Goal: Transaction & Acquisition: Book appointment/travel/reservation

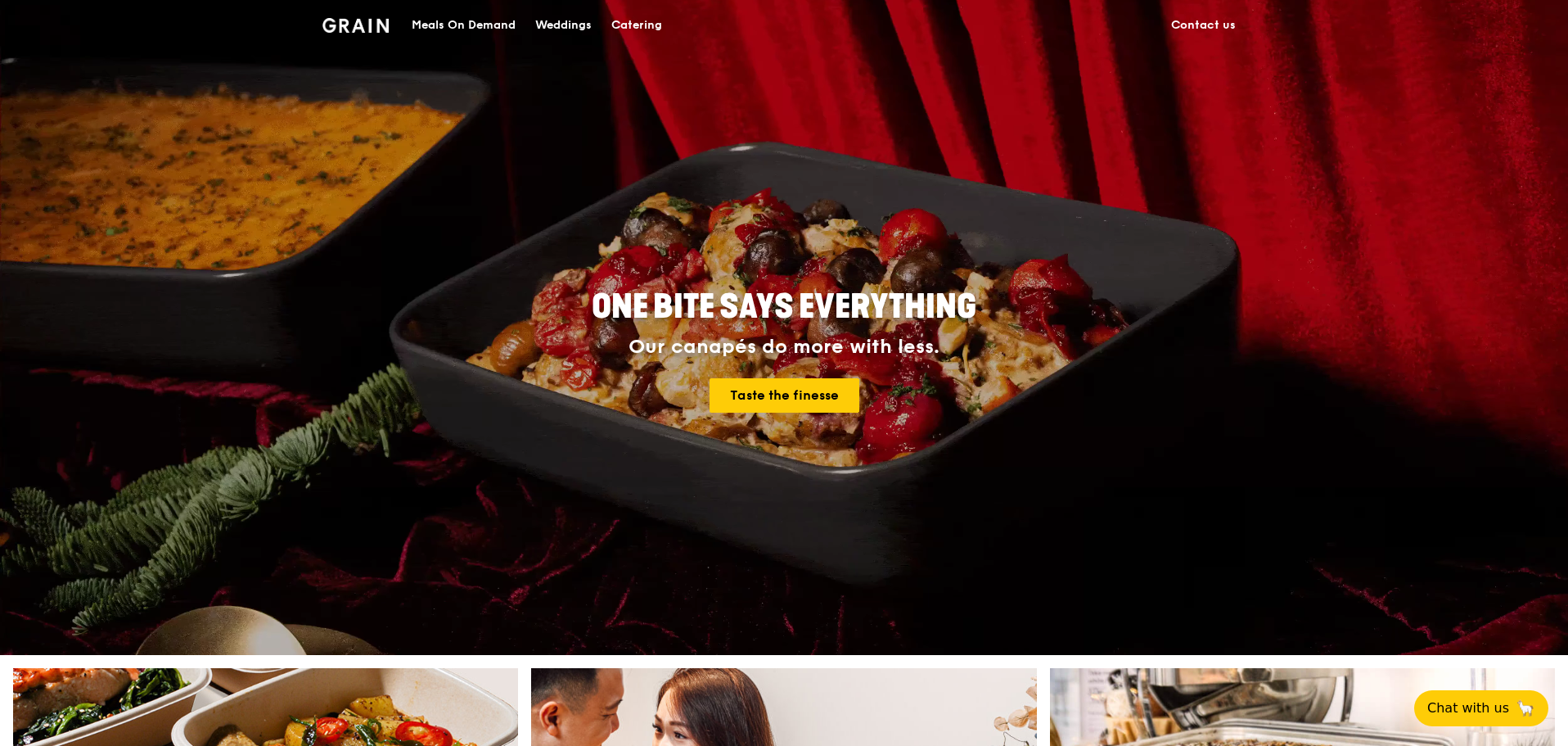
click at [643, 35] on div "Catering" at bounding box center [636, 25] width 51 height 49
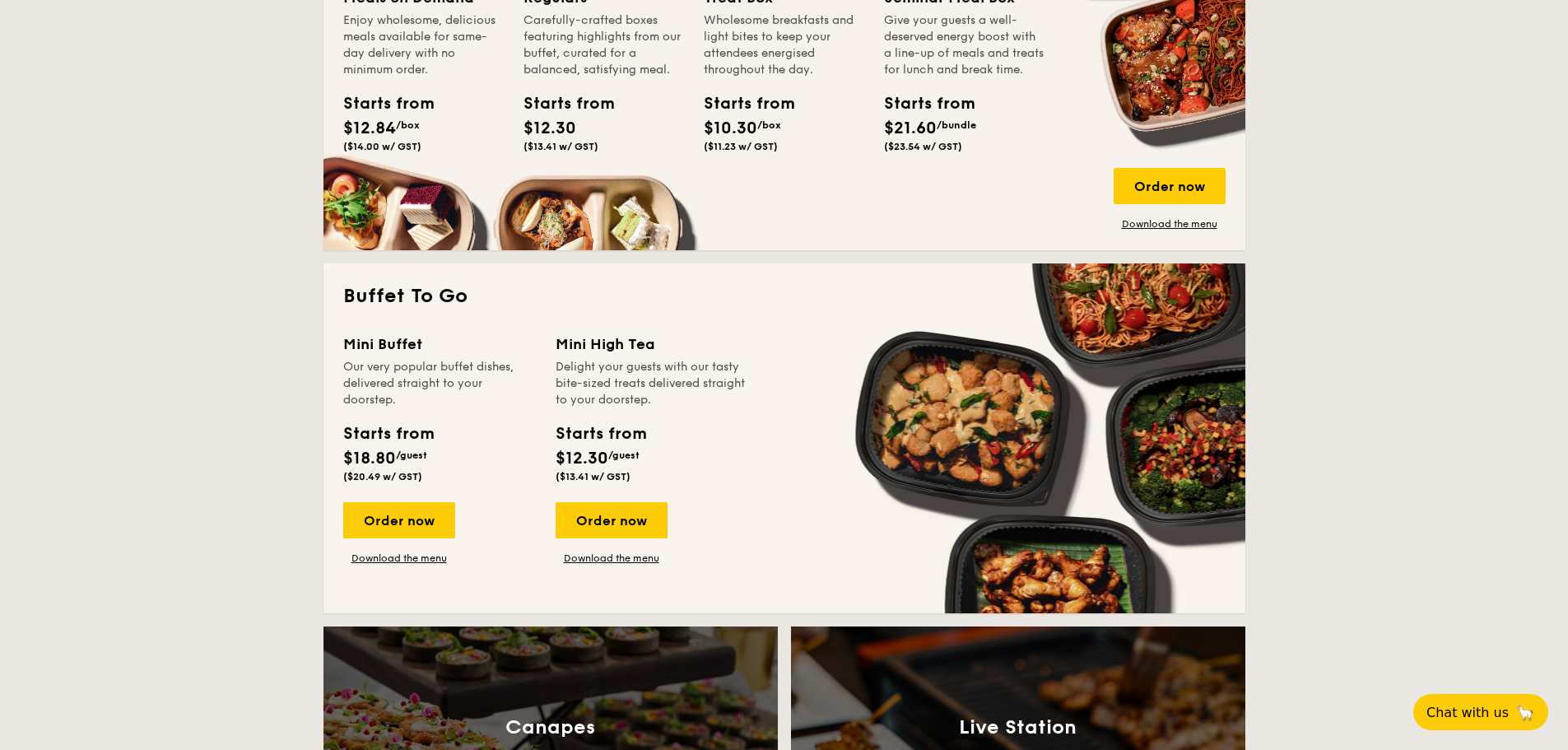
scroll to position [1316, 0]
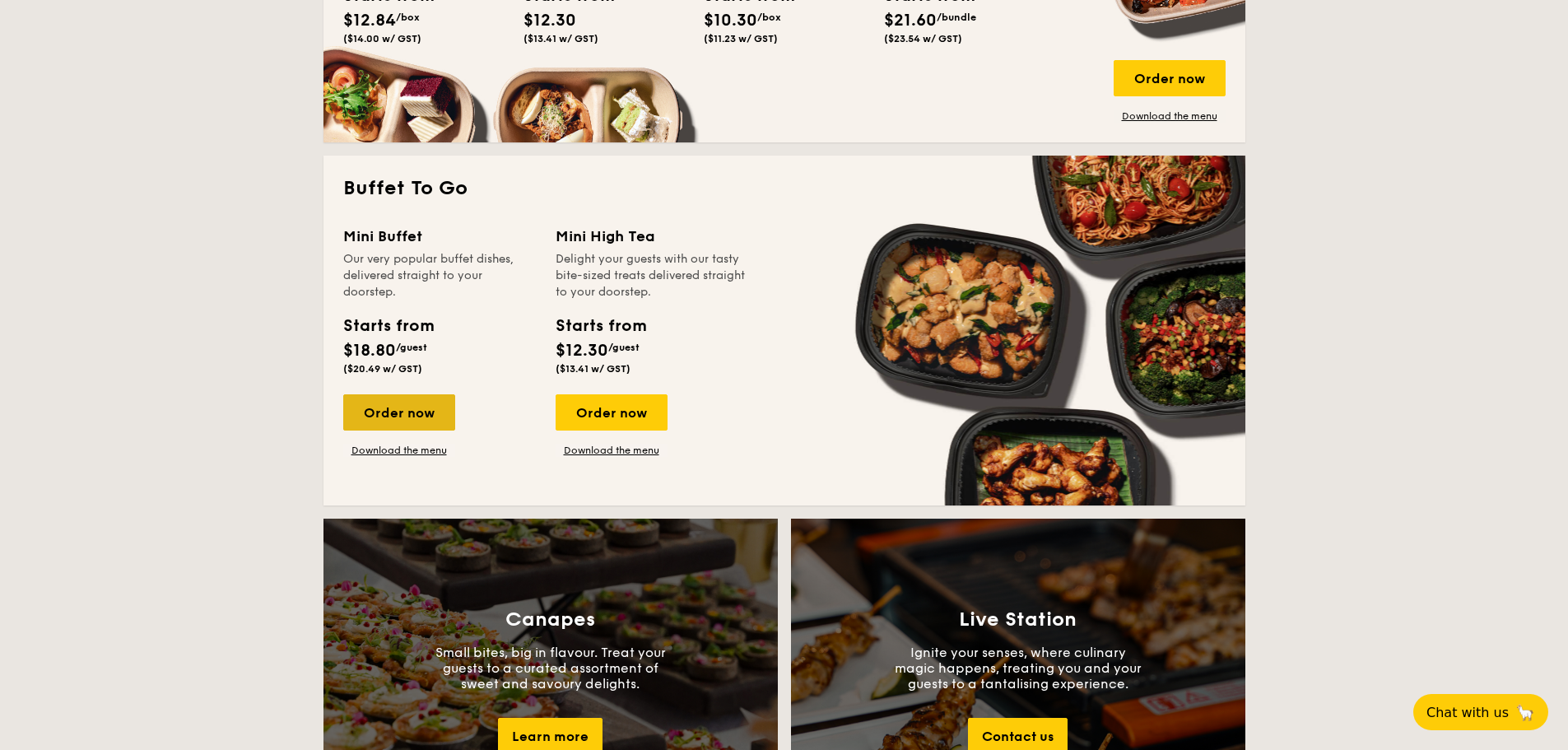
click at [404, 421] on div "Order now" at bounding box center [399, 413] width 112 height 36
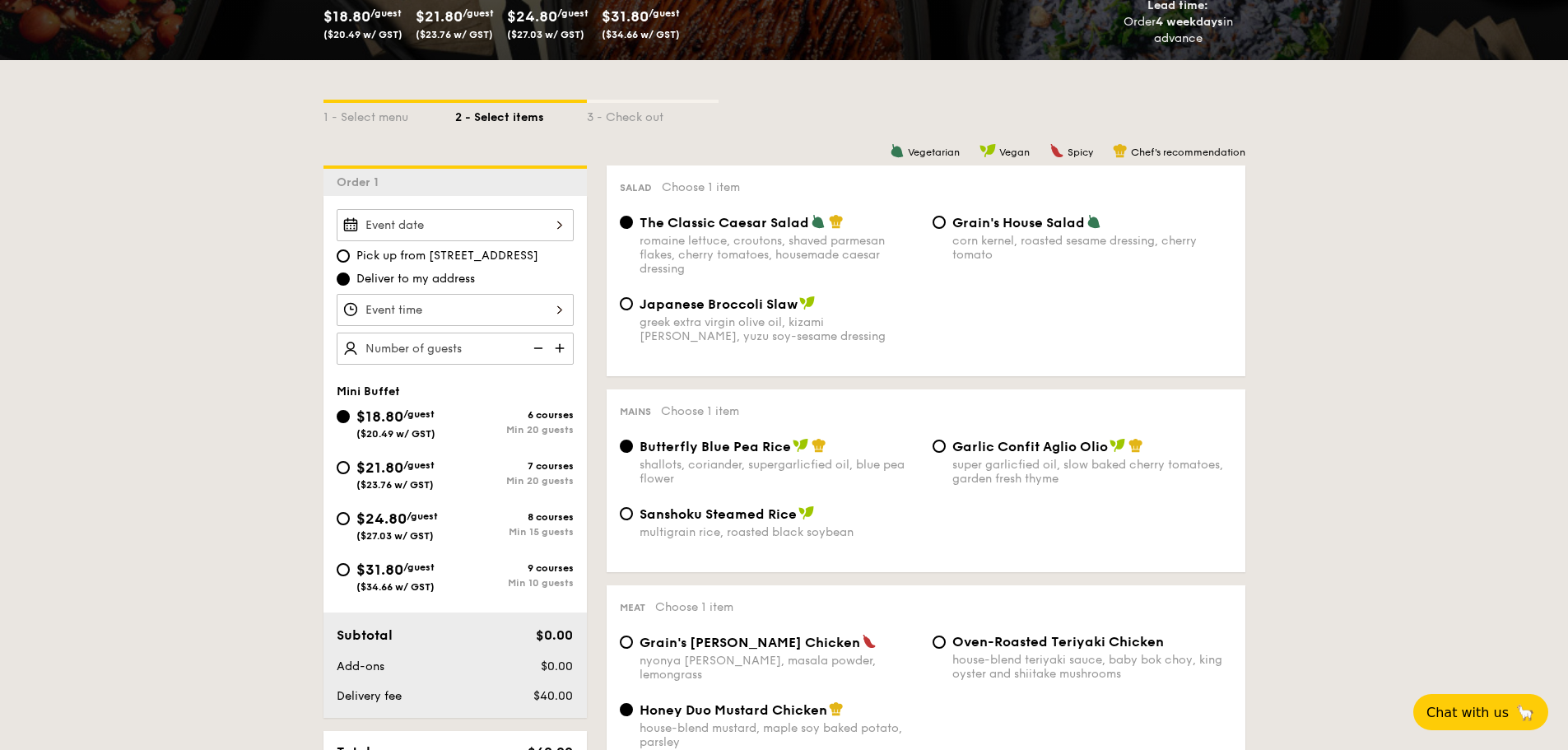
scroll to position [329, 0]
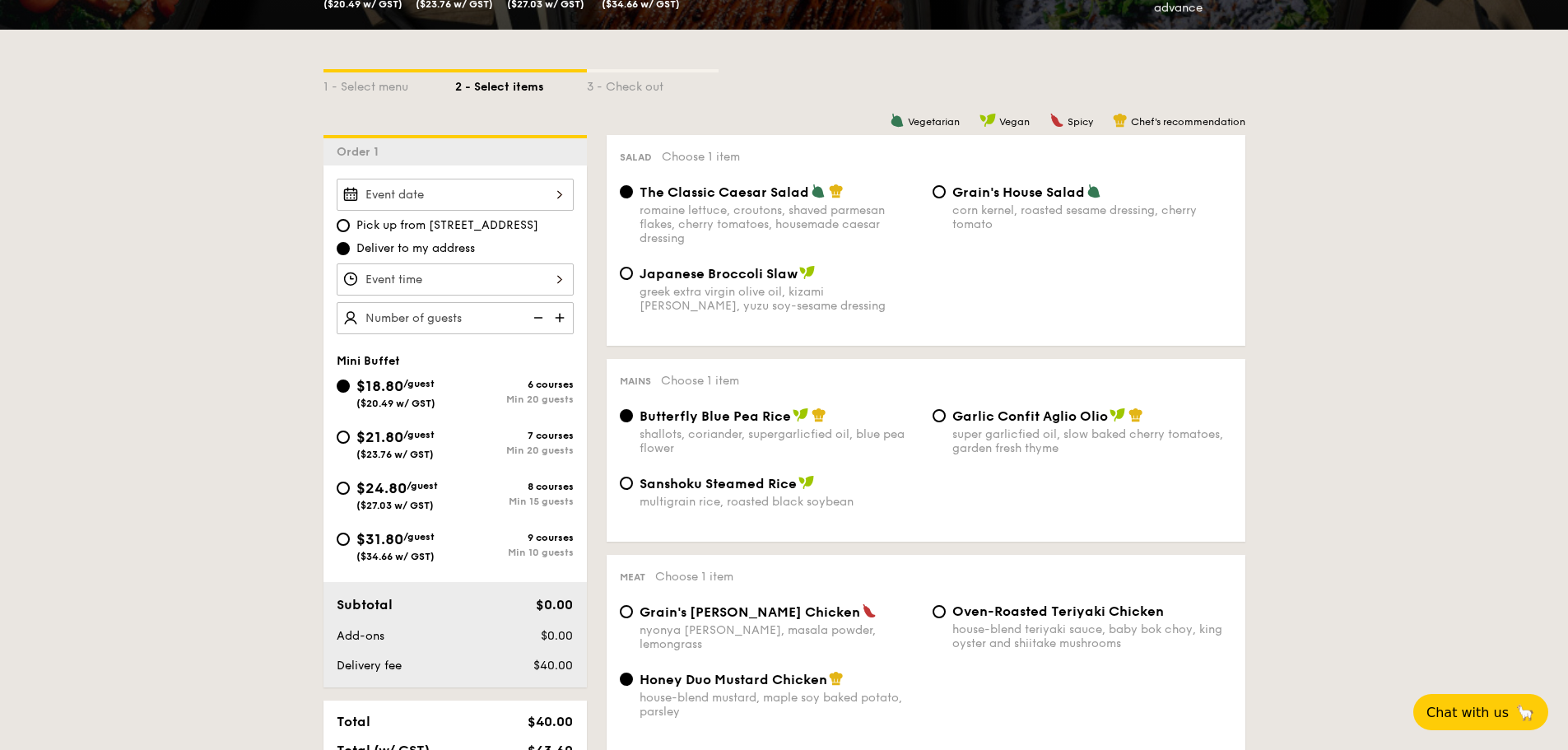
click at [360, 494] on span "$24.80" at bounding box center [381, 488] width 50 height 18
click at [350, 494] on input "$24.80 /guest ($27.03 w/ GST) 8 courses Min 15 guests" at bounding box center [343, 488] width 13 height 13
radio input "true"
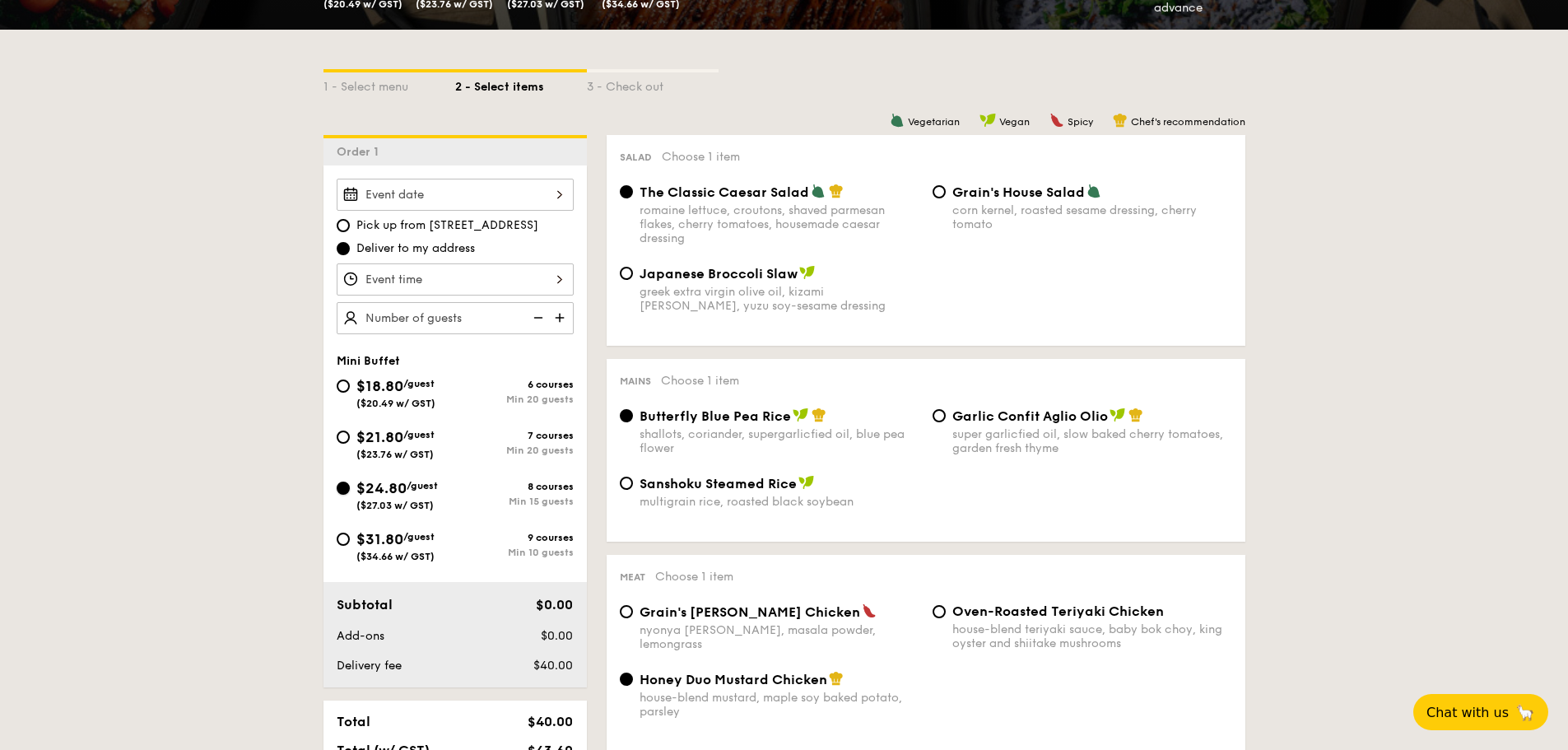
radio input "false"
radio input "true"
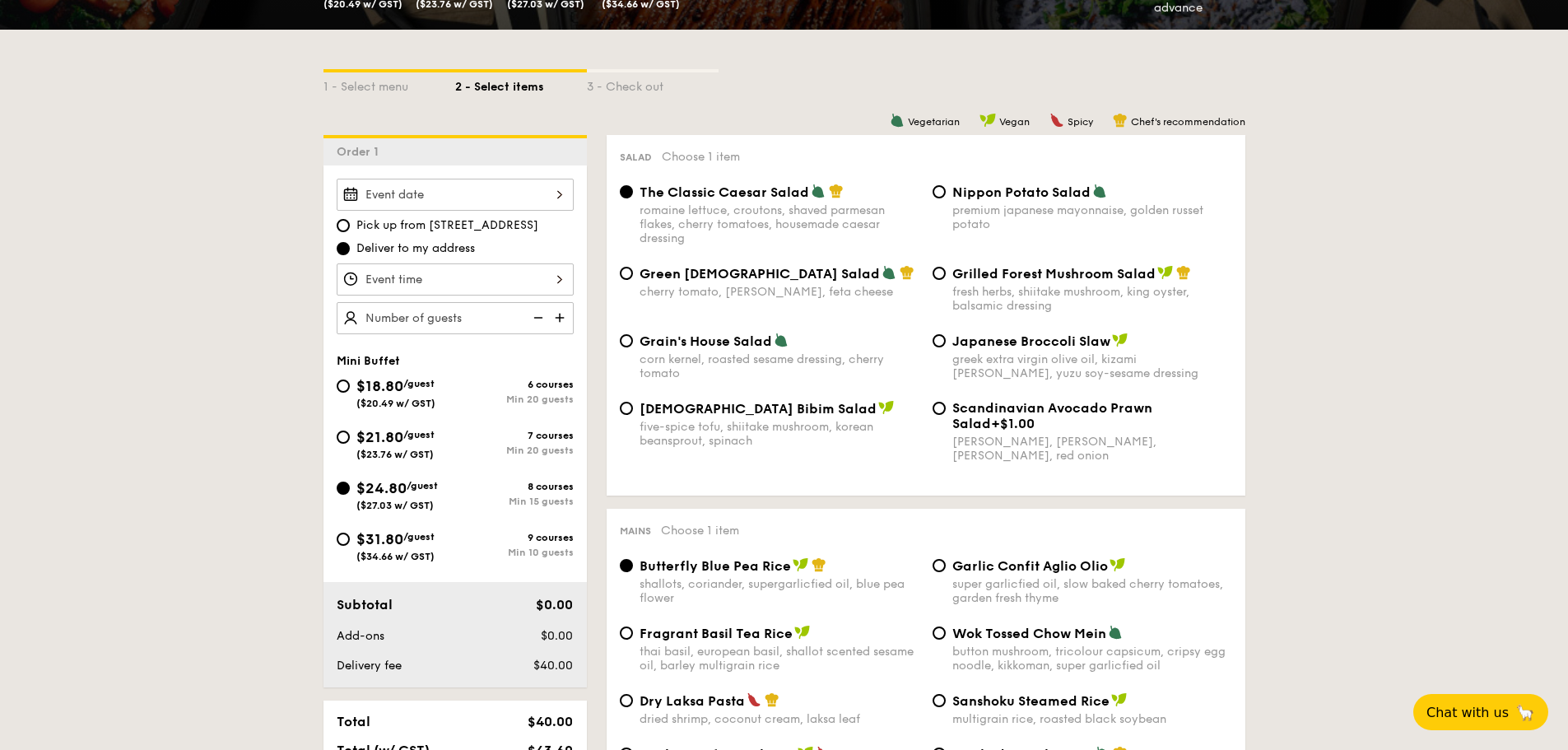
click at [518, 185] on div at bounding box center [455, 194] width 237 height 32
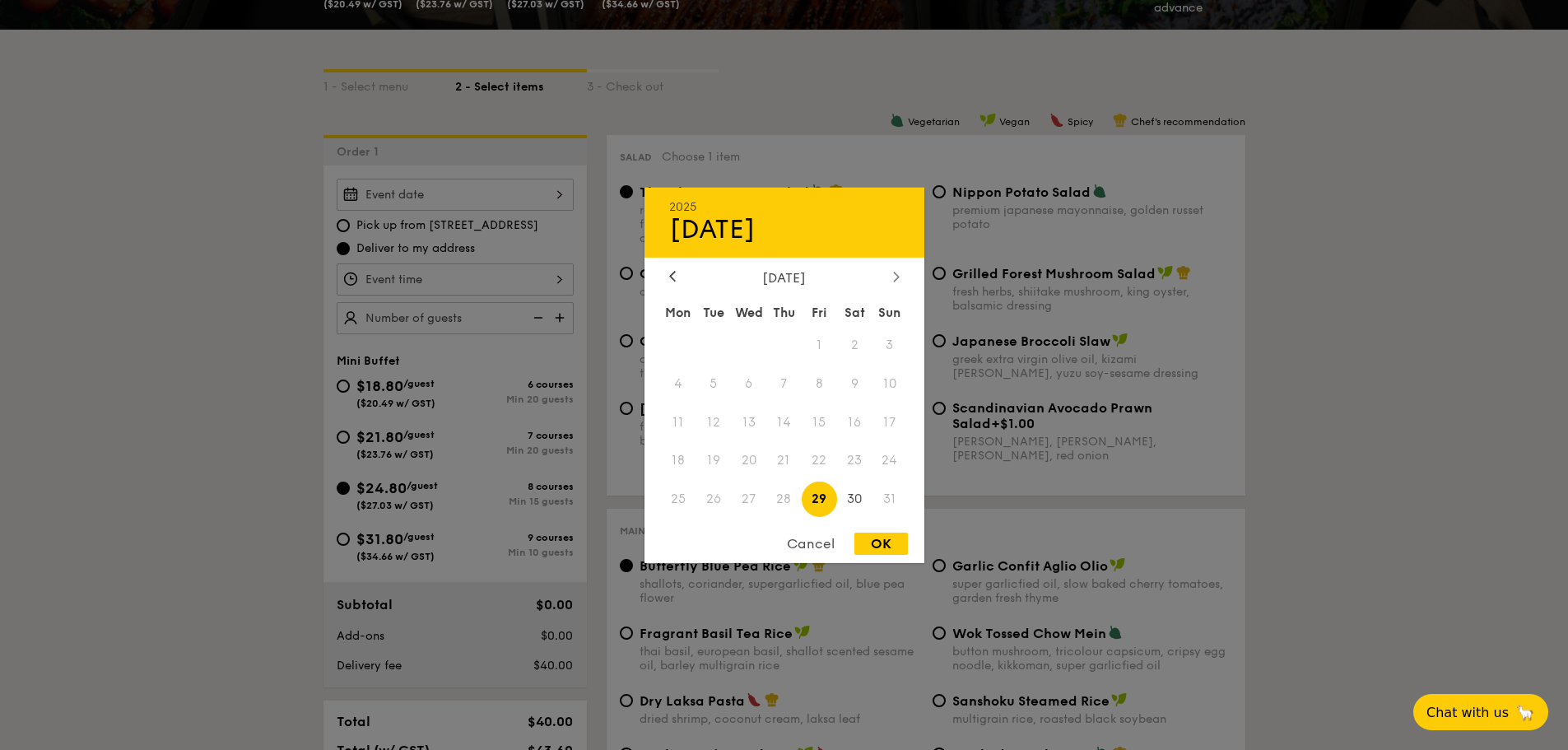
click at [899, 277] on icon at bounding box center [896, 275] width 7 height 11
click at [856, 343] on span "6" at bounding box center [854, 344] width 36 height 36
click at [880, 541] on div "OK" at bounding box center [881, 543] width 54 height 22
type input "[DATE]"
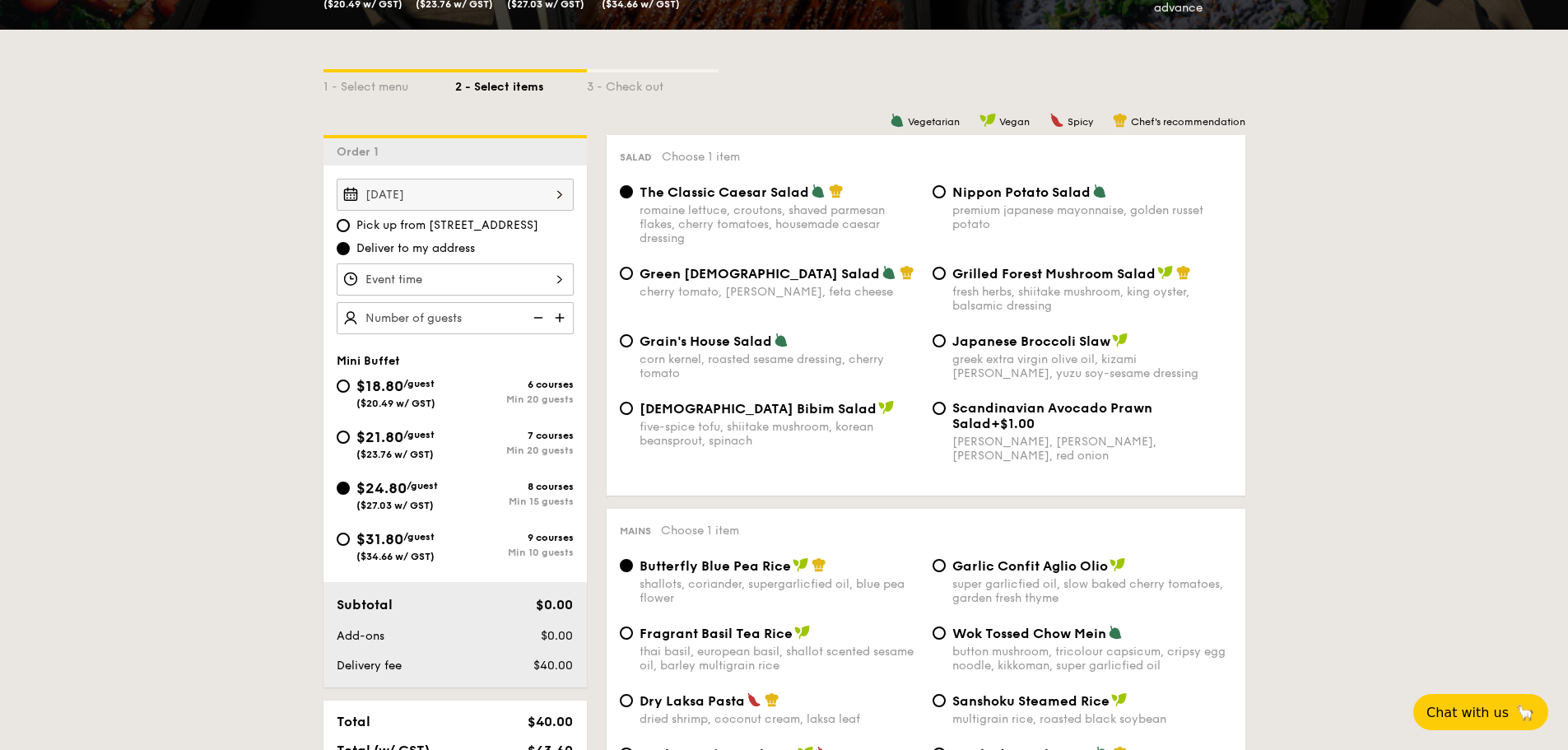
click at [541, 286] on div at bounding box center [455, 279] width 237 height 32
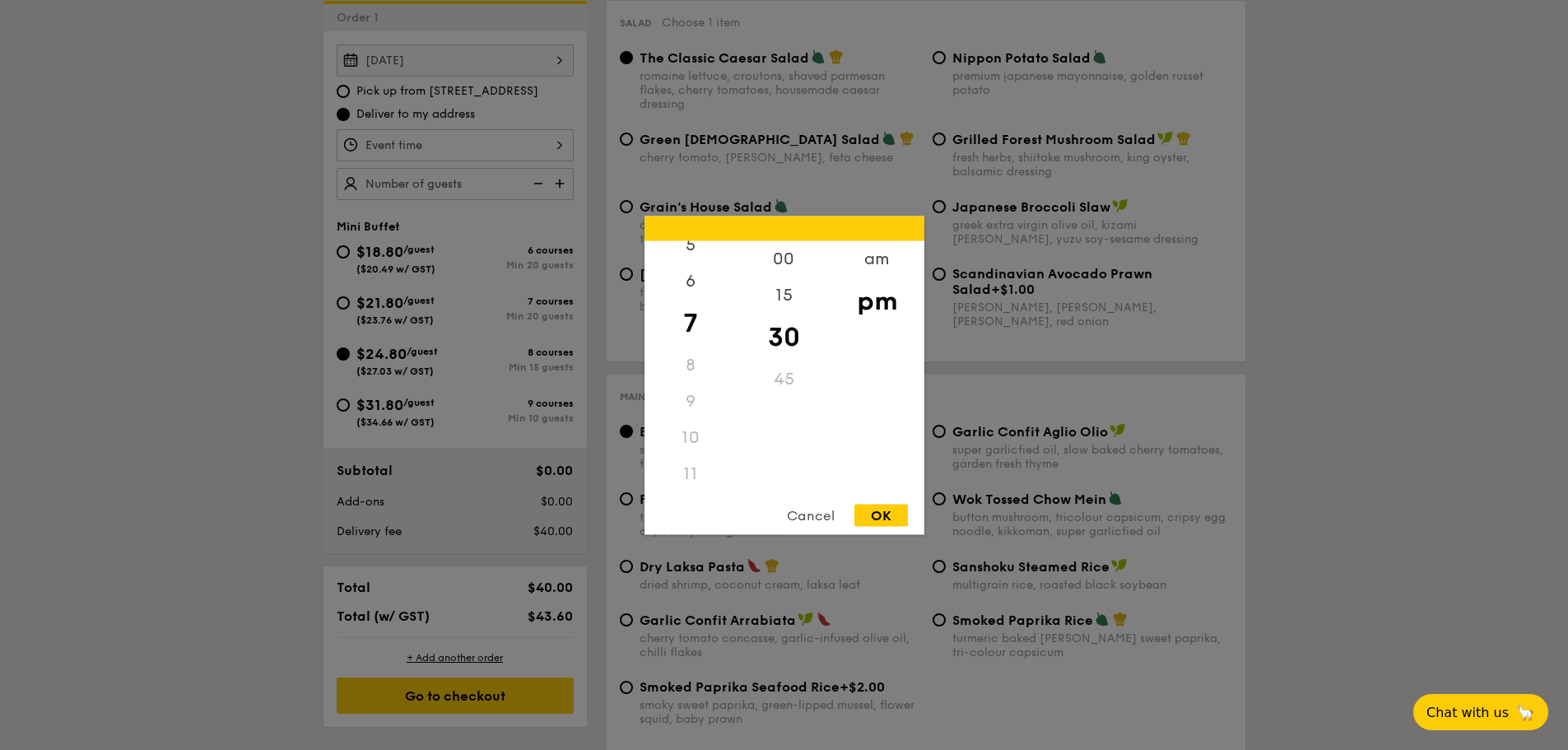
scroll to position [576, 0]
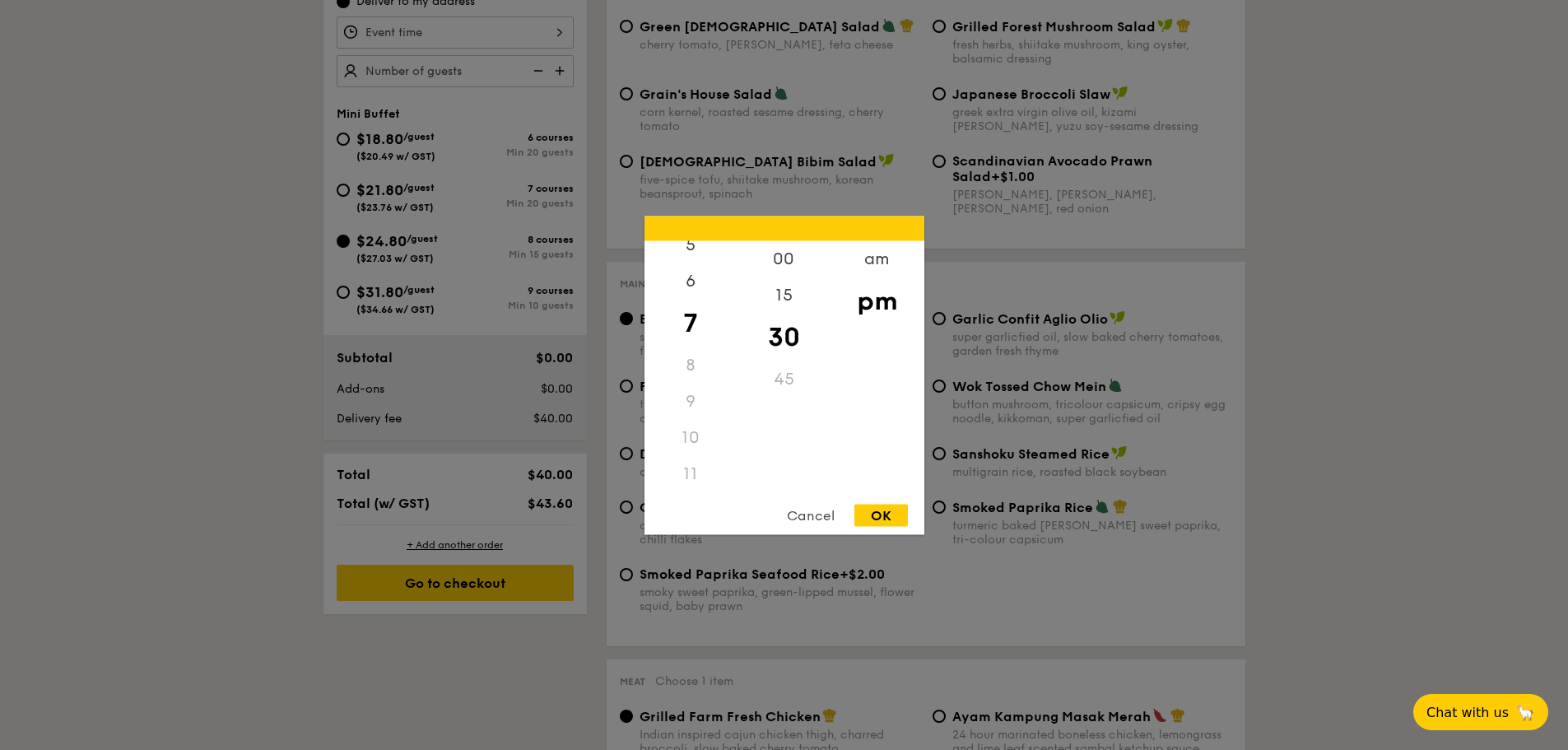
click at [688, 480] on div "11" at bounding box center [691, 473] width 93 height 36
click at [875, 265] on div "am" at bounding box center [877, 265] width 93 height 48
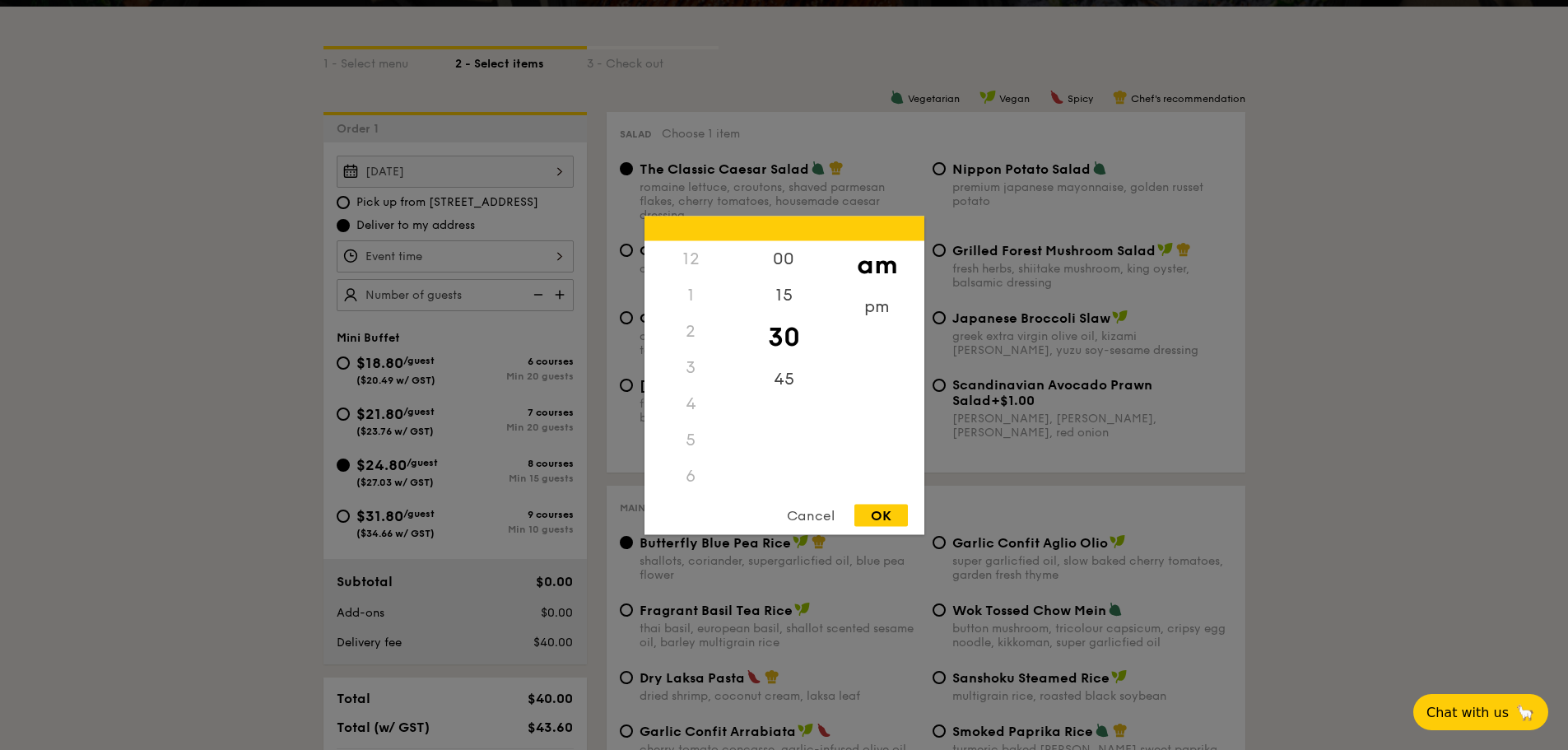
scroll to position [329, 0]
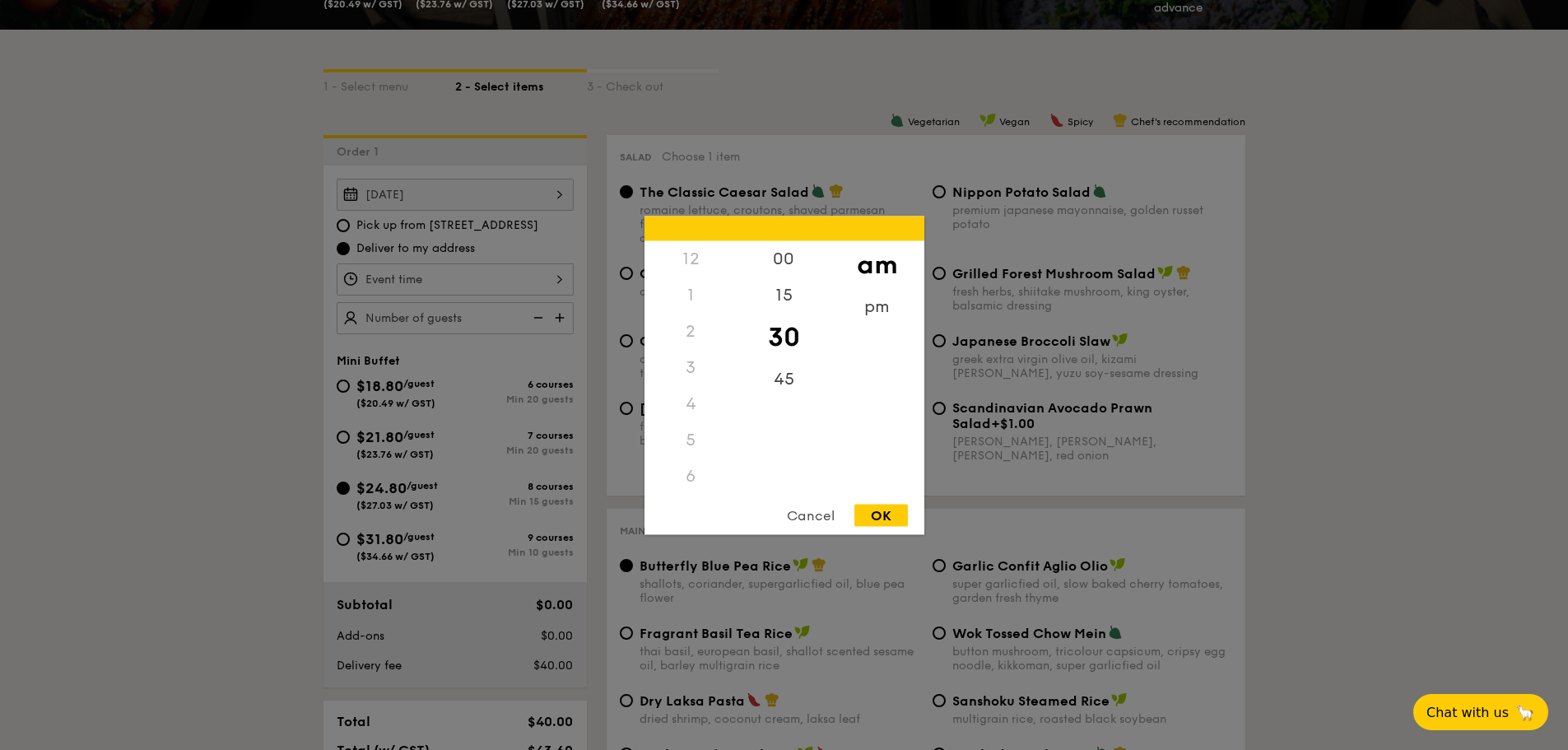
click at [694, 265] on div "12" at bounding box center [691, 259] width 93 height 36
click at [679, 261] on div "12" at bounding box center [691, 259] width 93 height 36
click at [682, 255] on div "12" at bounding box center [691, 259] width 93 height 36
click at [690, 258] on div "12" at bounding box center [691, 259] width 93 height 36
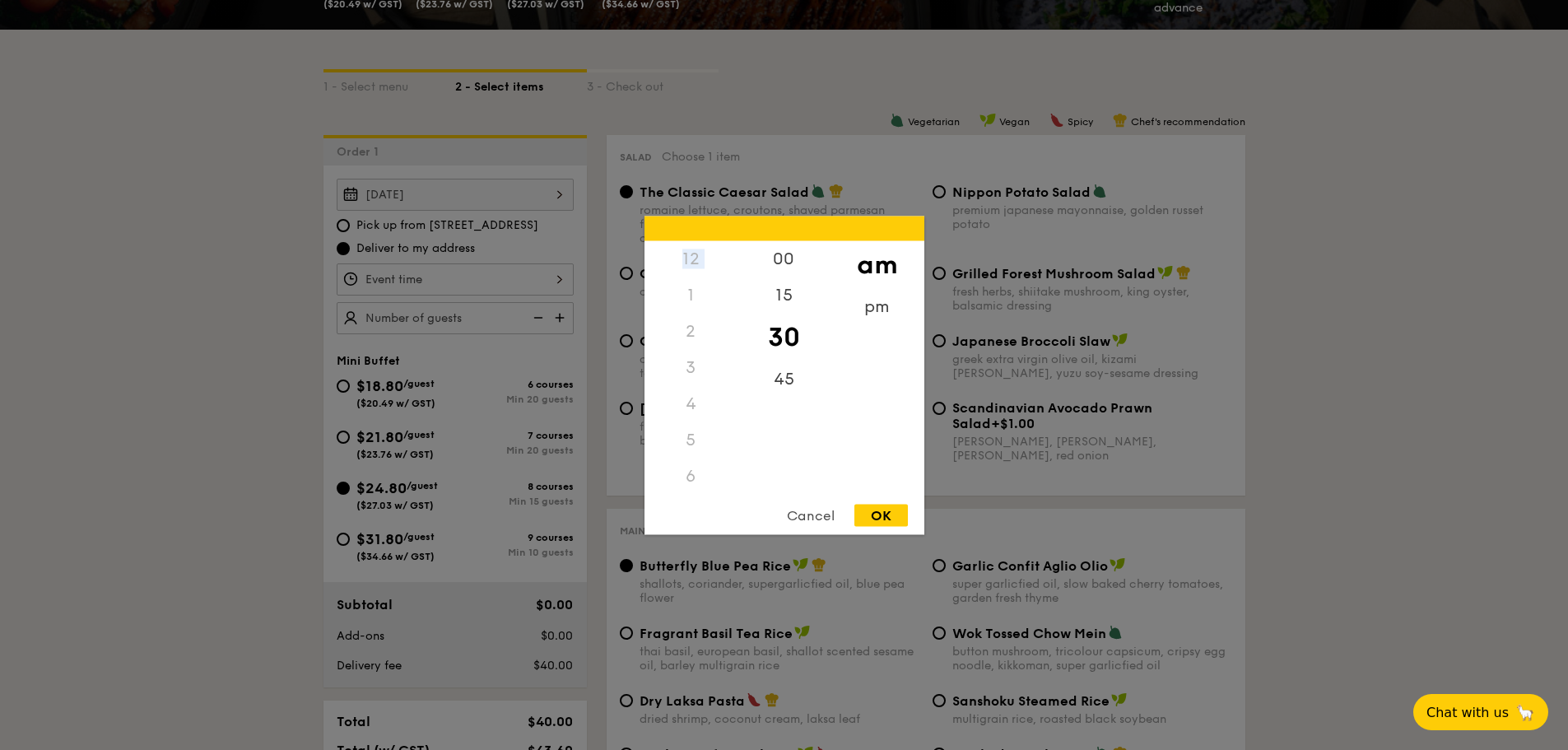
click at [690, 258] on div "12" at bounding box center [691, 259] width 93 height 36
click at [686, 268] on div "12" at bounding box center [691, 259] width 93 height 36
click at [882, 303] on div "pm" at bounding box center [877, 312] width 93 height 48
click at [695, 261] on div "12" at bounding box center [691, 265] width 93 height 48
click at [780, 296] on div "15" at bounding box center [784, 300] width 93 height 48
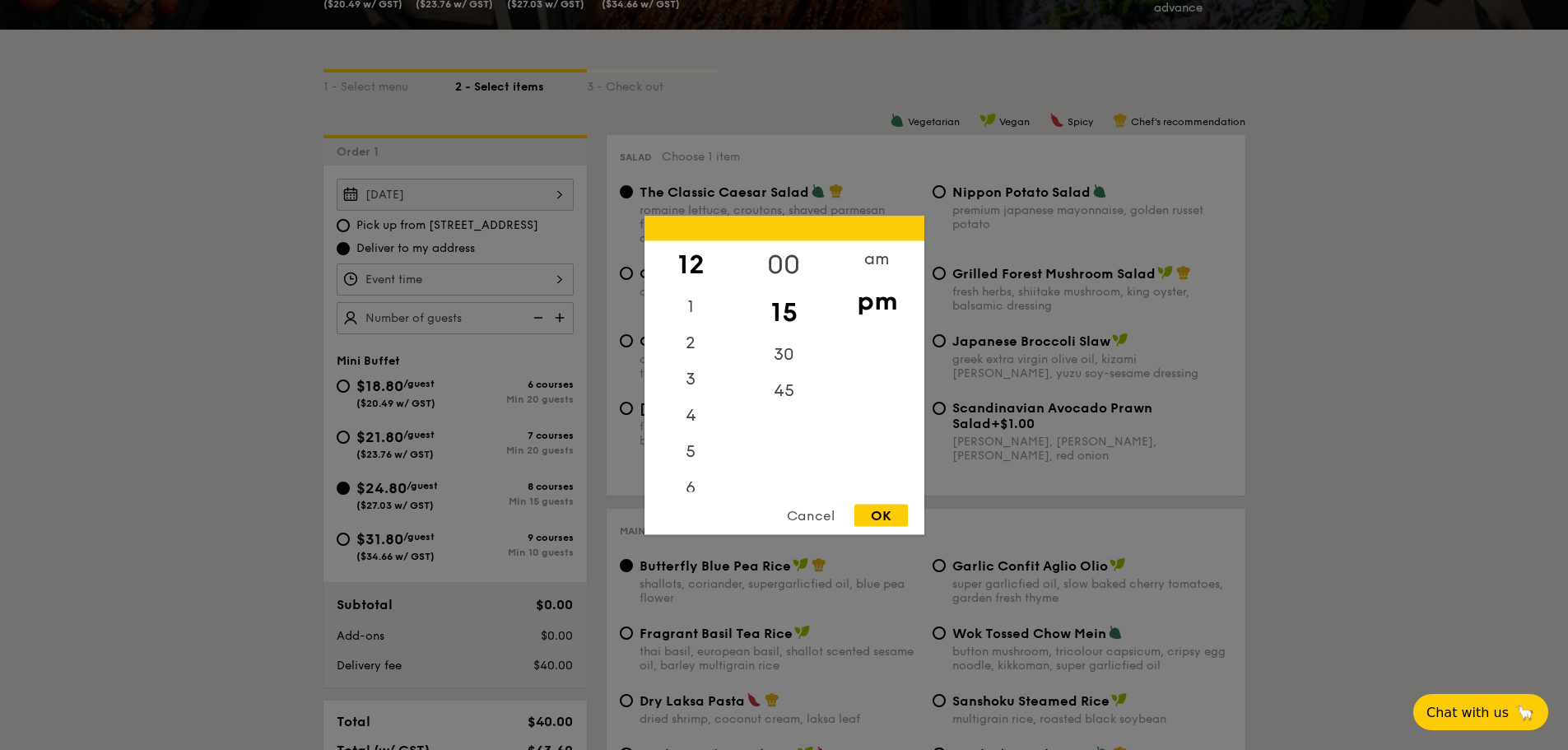
click at [780, 267] on div "00" at bounding box center [784, 265] width 93 height 48
click at [796, 310] on div "15" at bounding box center [784, 312] width 93 height 48
click at [870, 508] on div "OK" at bounding box center [881, 514] width 54 height 22
type input "12:15PM"
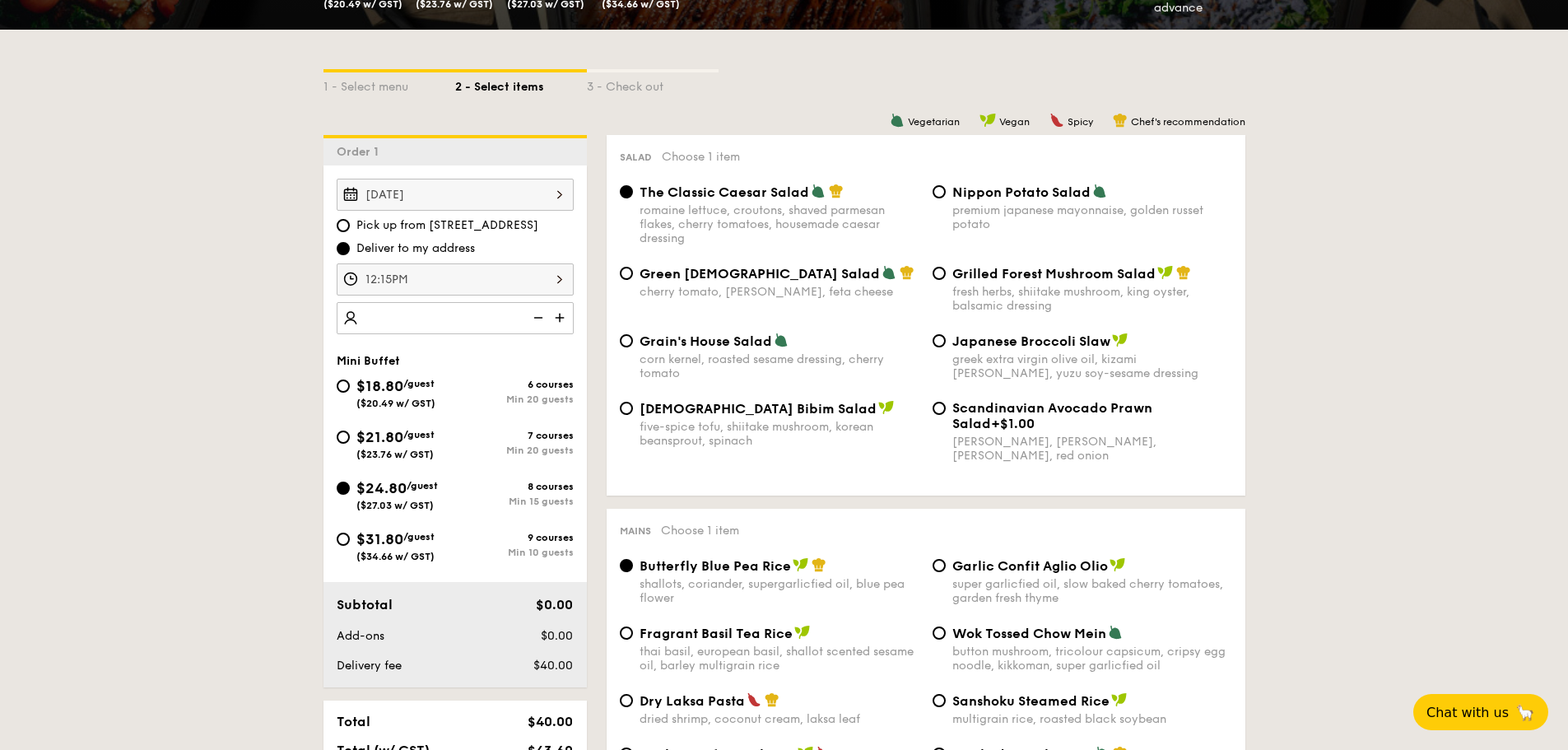
click at [558, 315] on img at bounding box center [562, 318] width 25 height 31
click at [535, 314] on img at bounding box center [537, 318] width 25 height 31
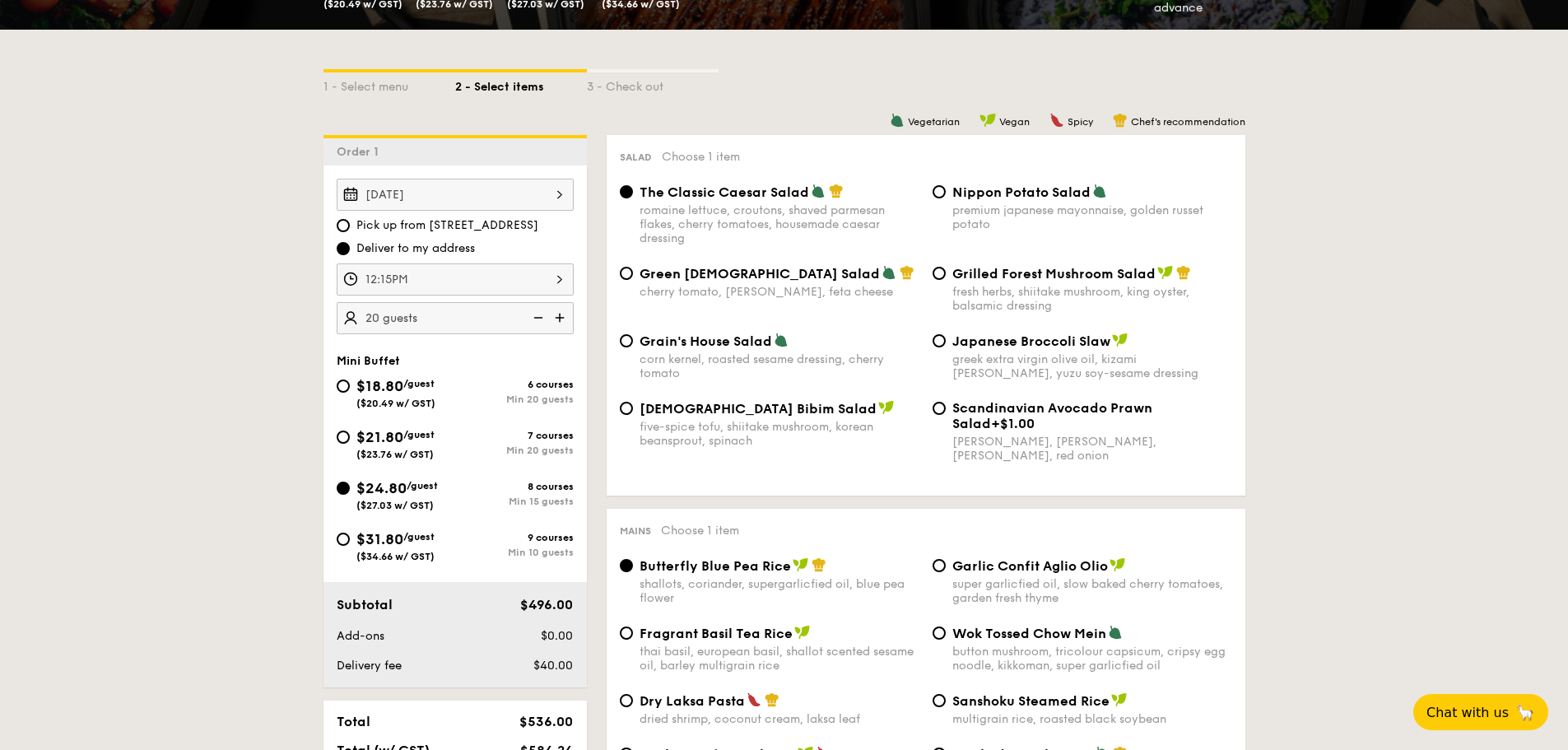
type input "15 guests"
click at [535, 314] on img at bounding box center [537, 318] width 25 height 31
click at [1016, 293] on div "fresh herbs, shiitake mushroom, king oyster, balsamic dressing" at bounding box center [1092, 299] width 280 height 28
click at [945, 279] on input "Grilled Forest Mushroom Salad fresh herbs, shiitake mushroom, king oyster, bals…" at bounding box center [939, 273] width 13 height 13
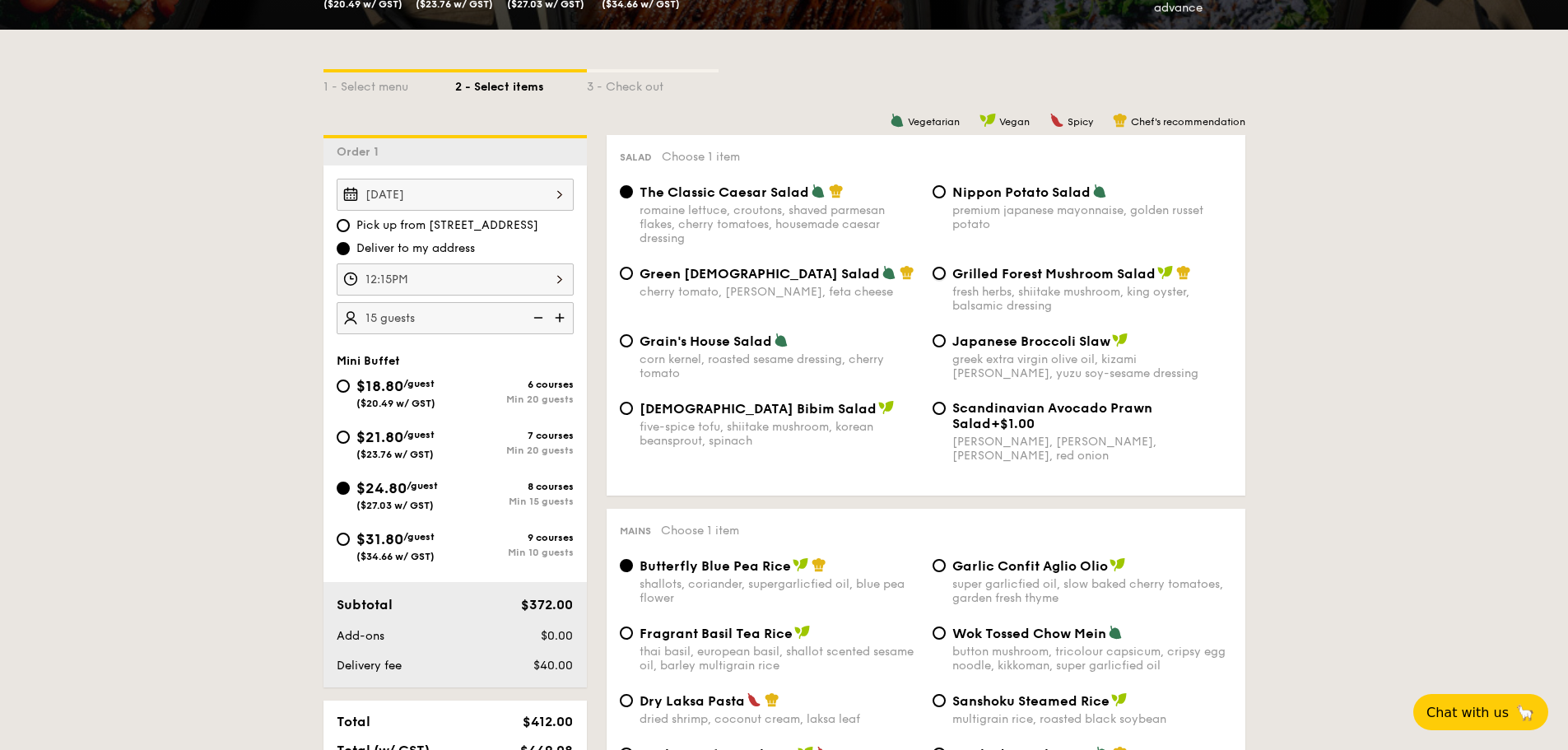
radio input "true"
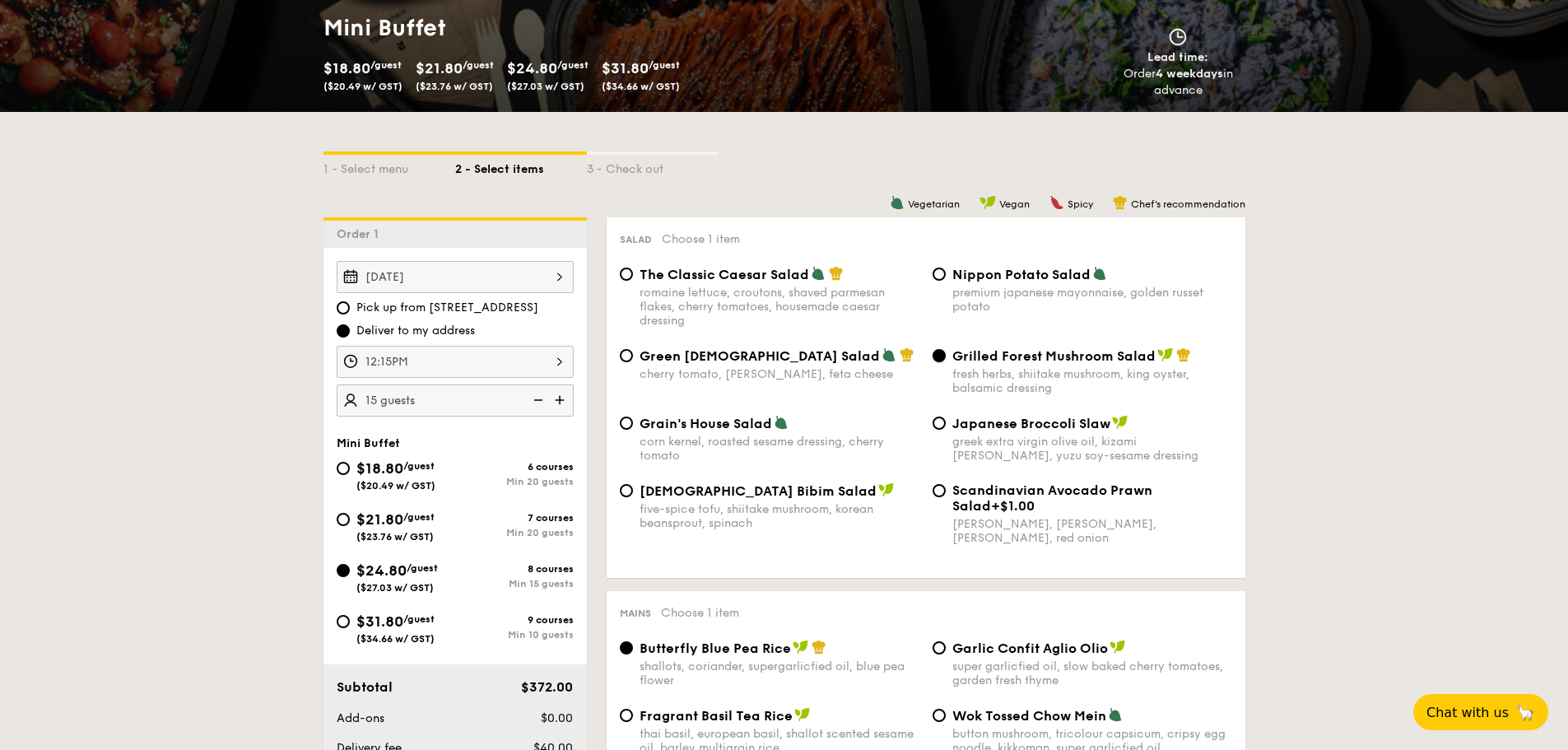
scroll to position [0, 0]
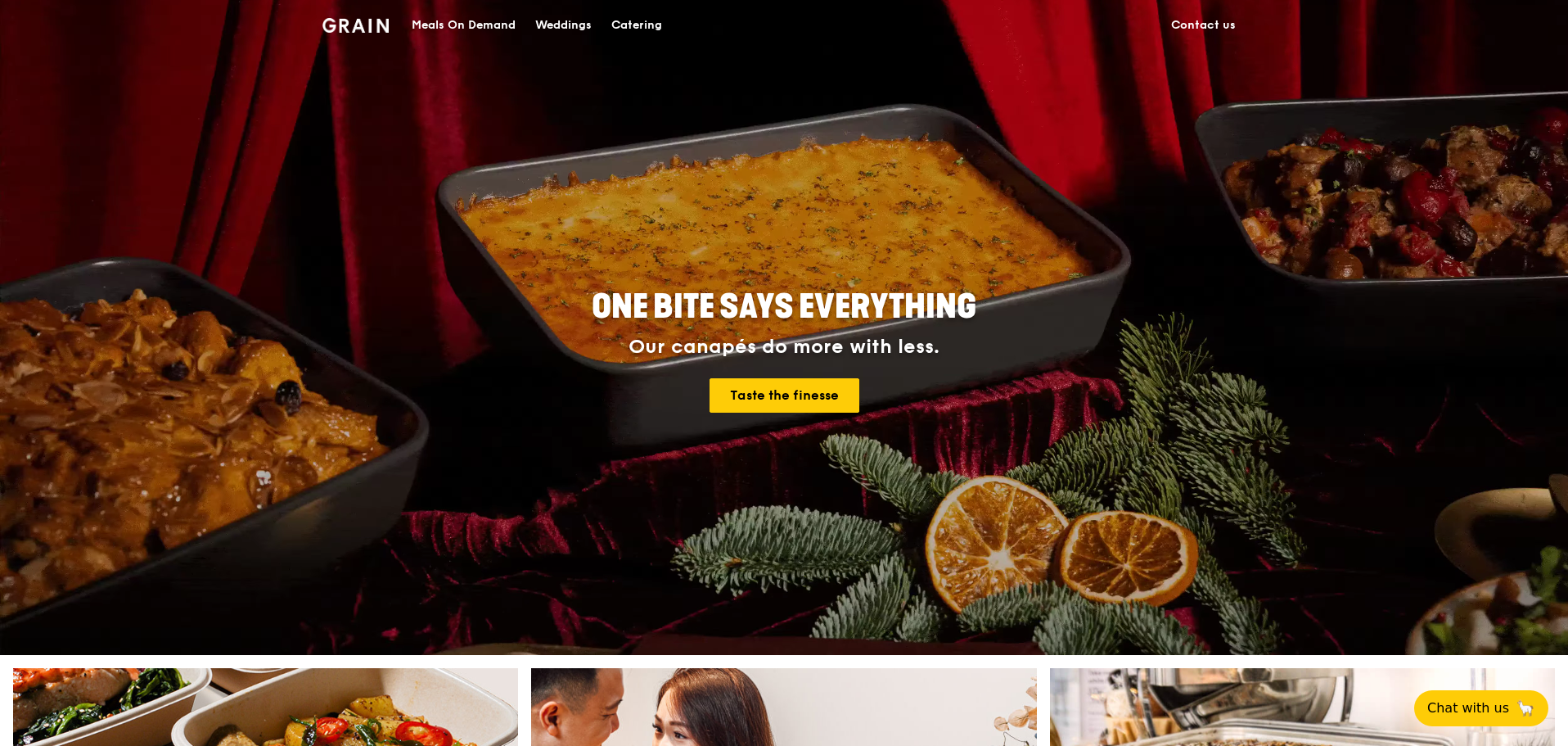
click at [627, 15] on div "Catering" at bounding box center [636, 25] width 51 height 49
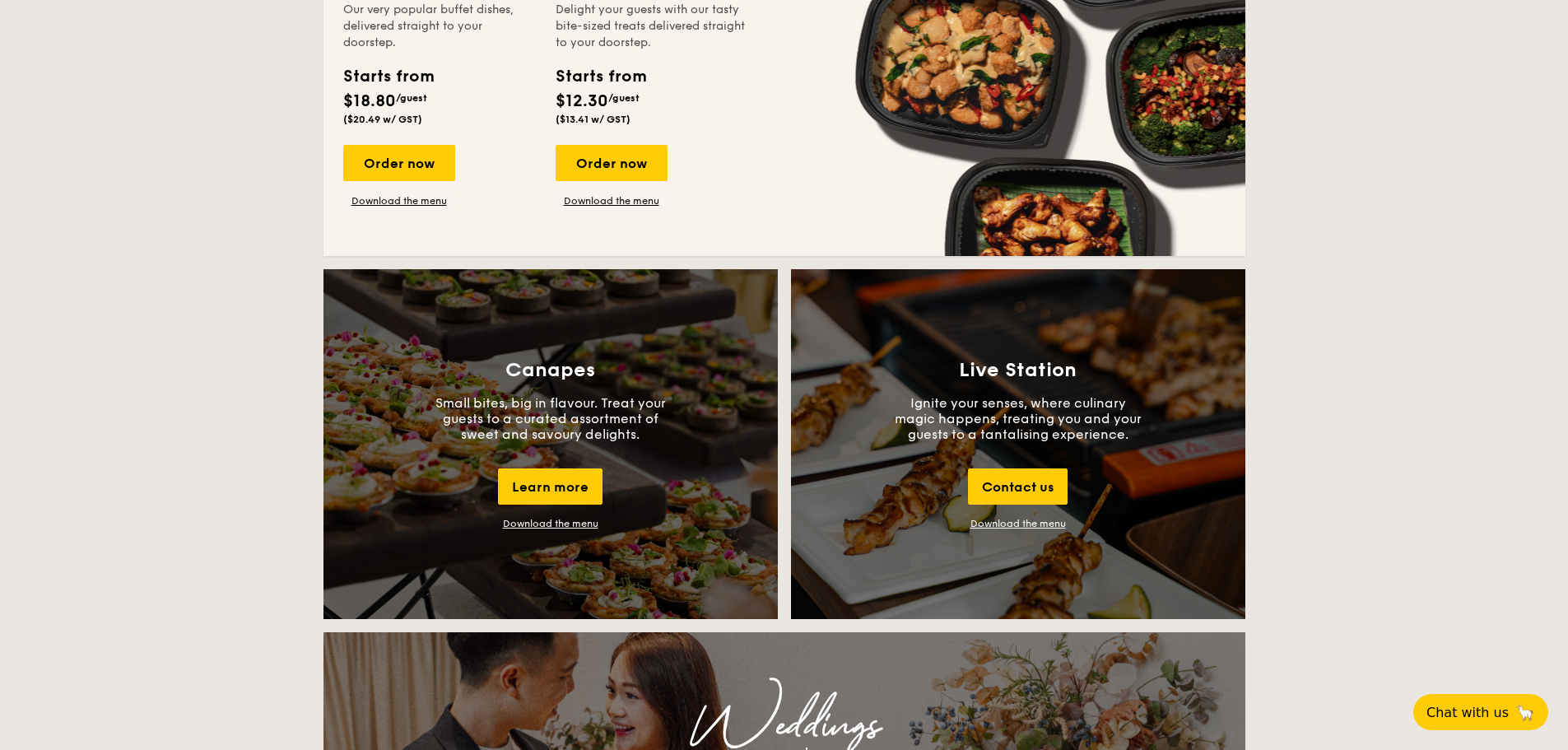
scroll to position [1152, 0]
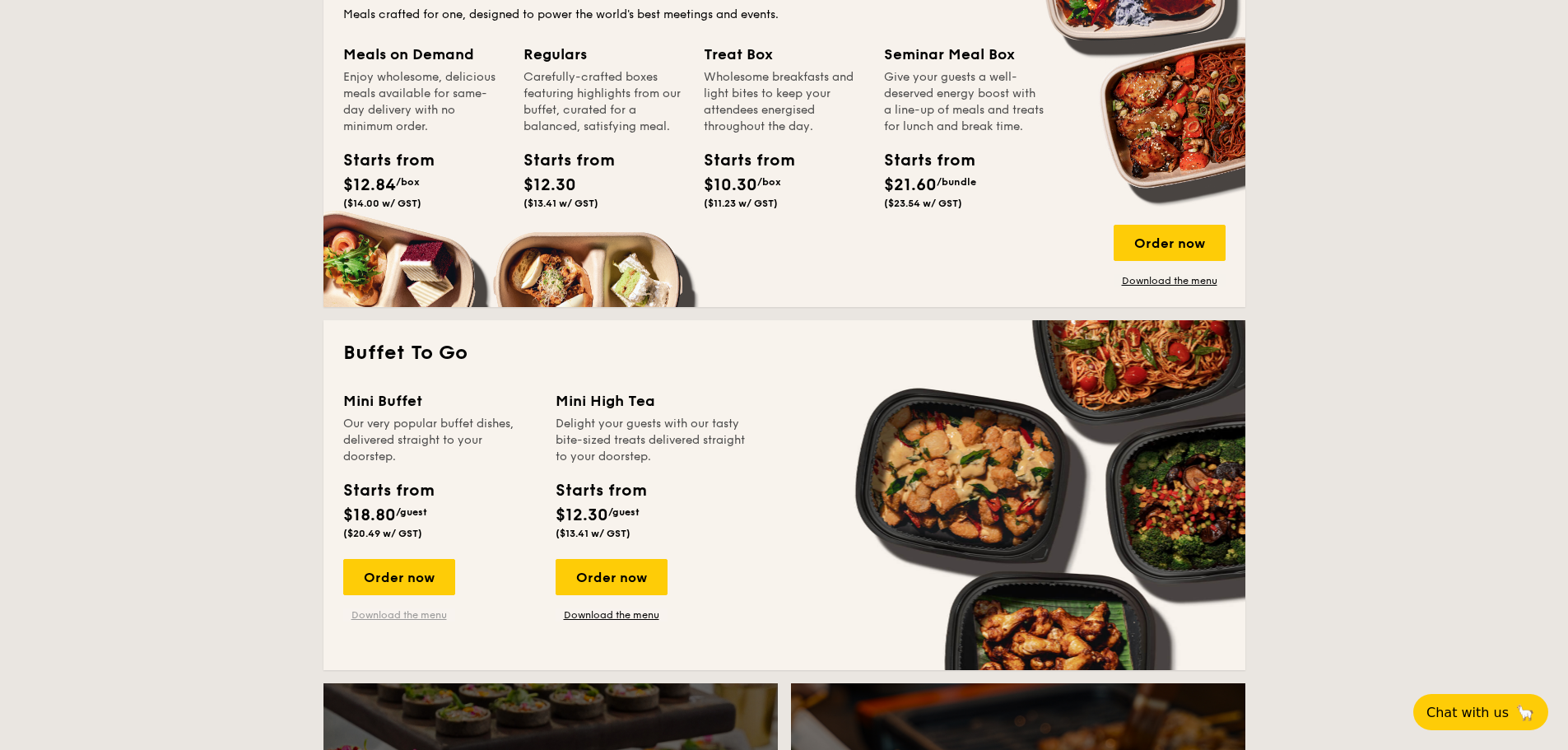
click at [414, 614] on link "Download the menu" at bounding box center [399, 614] width 112 height 13
